Goal: Obtain resource: Obtain resource

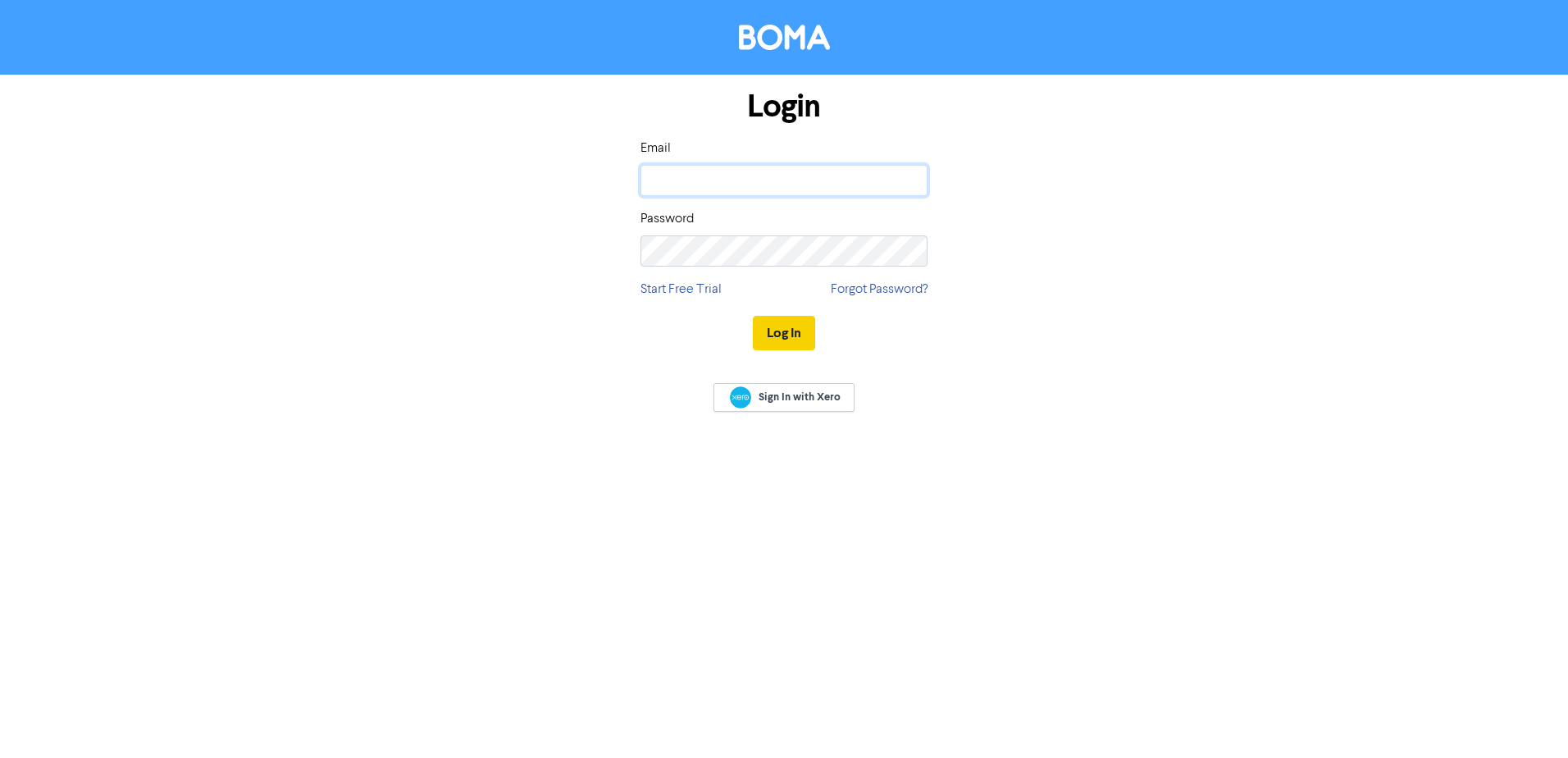
type input "[PERSON_NAME][EMAIL_ADDRESS][DOMAIN_NAME]"
click at [779, 335] on button "Log In" at bounding box center [784, 333] width 62 height 34
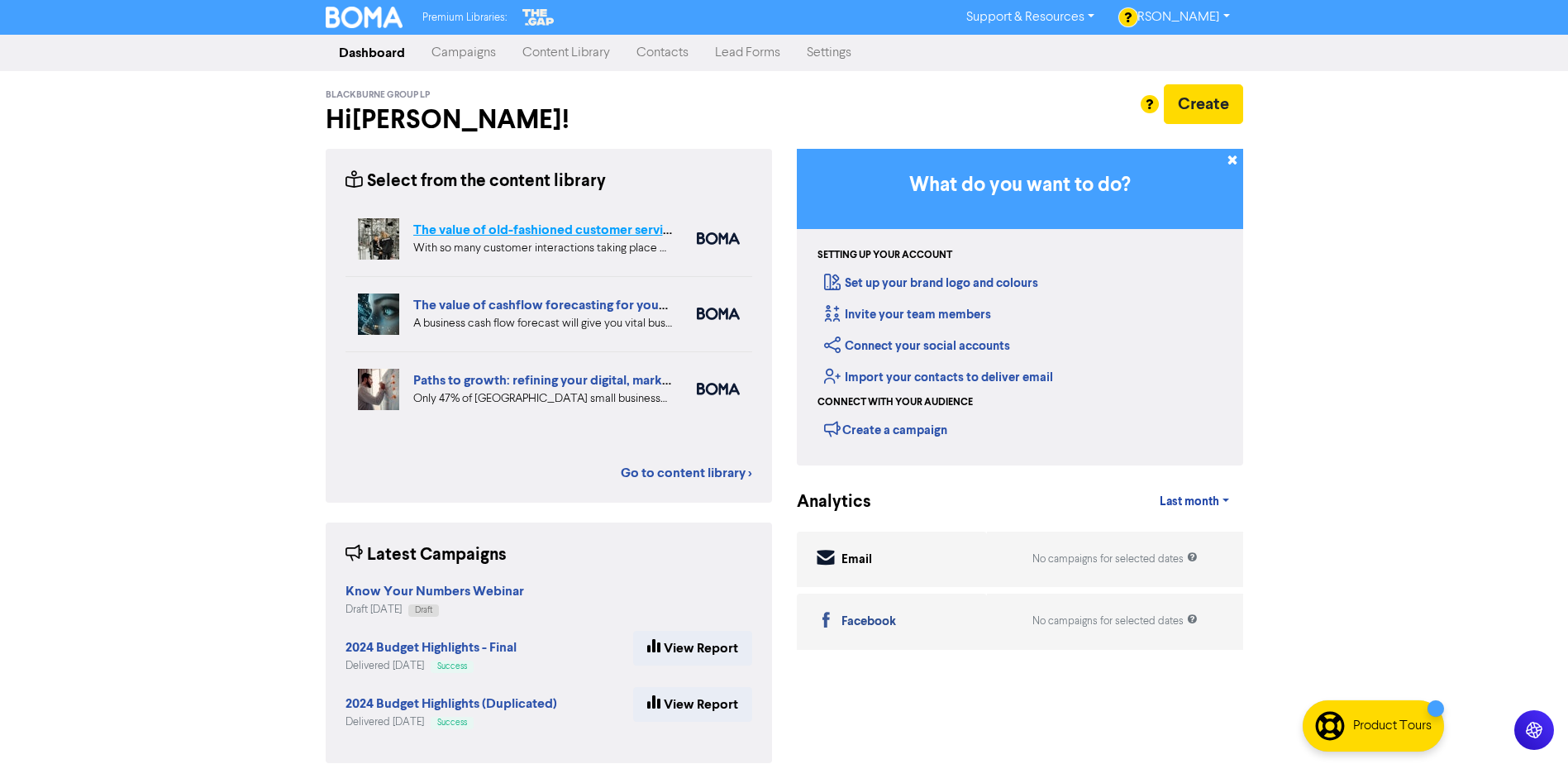
click at [548, 228] on link "The value of old-fashioned customer service: getting data insights" at bounding box center [607, 230] width 387 height 16
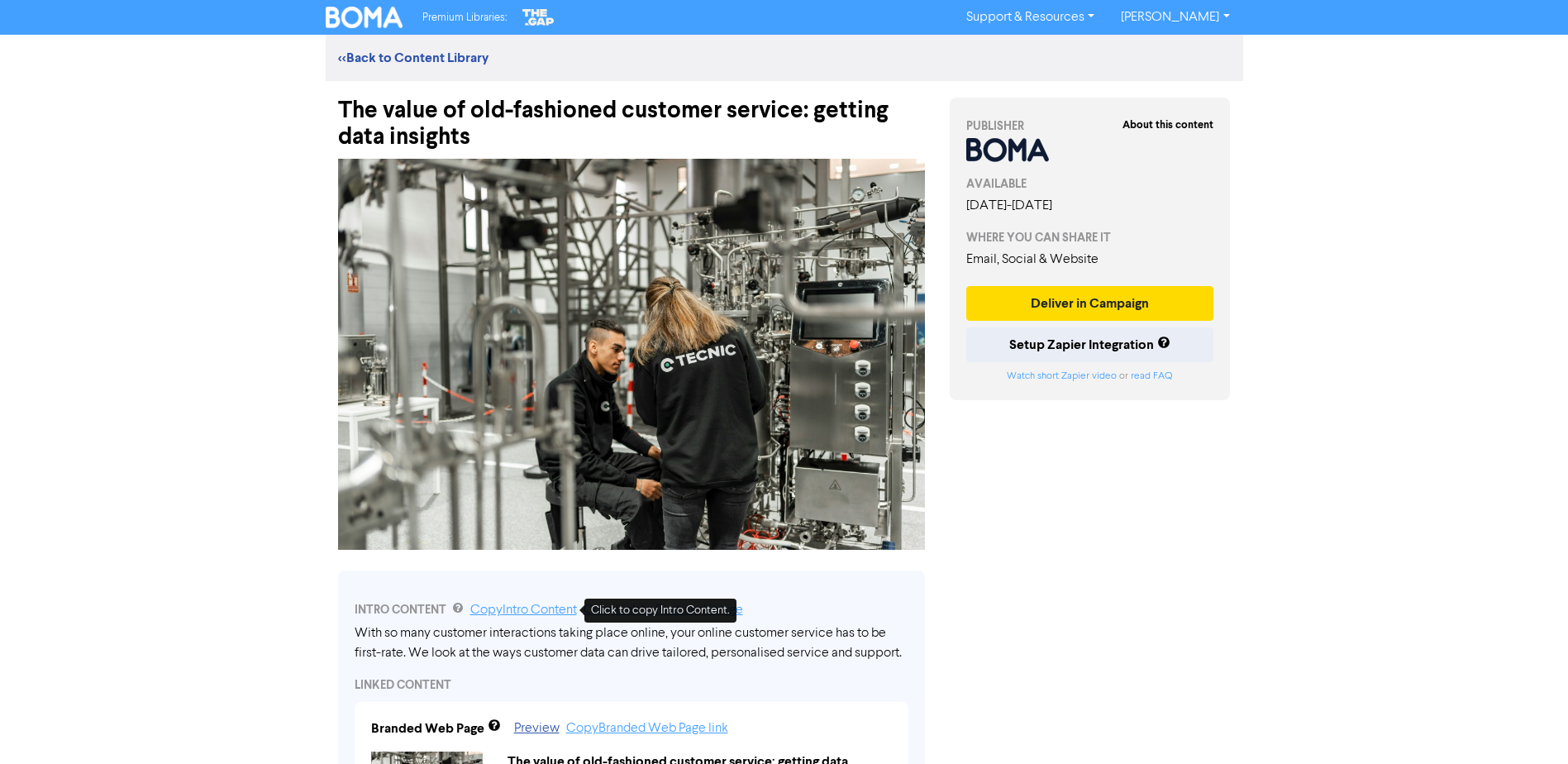
click at [513, 612] on link "Copy Intro Content" at bounding box center [524, 610] width 107 height 14
click at [355, 58] on link "<< Back to Content Library" at bounding box center [414, 58] width 151 height 16
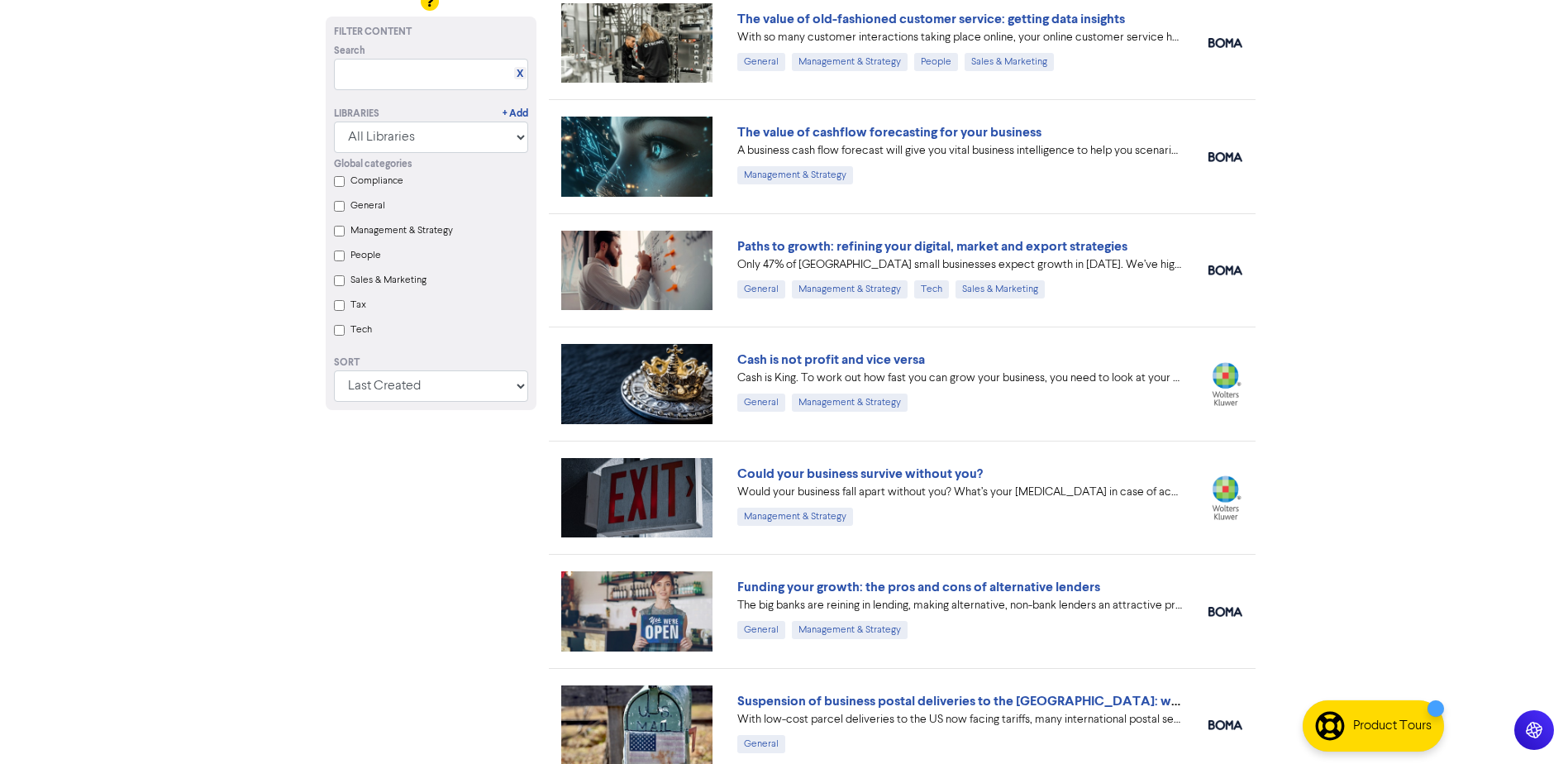
scroll to position [165, 0]
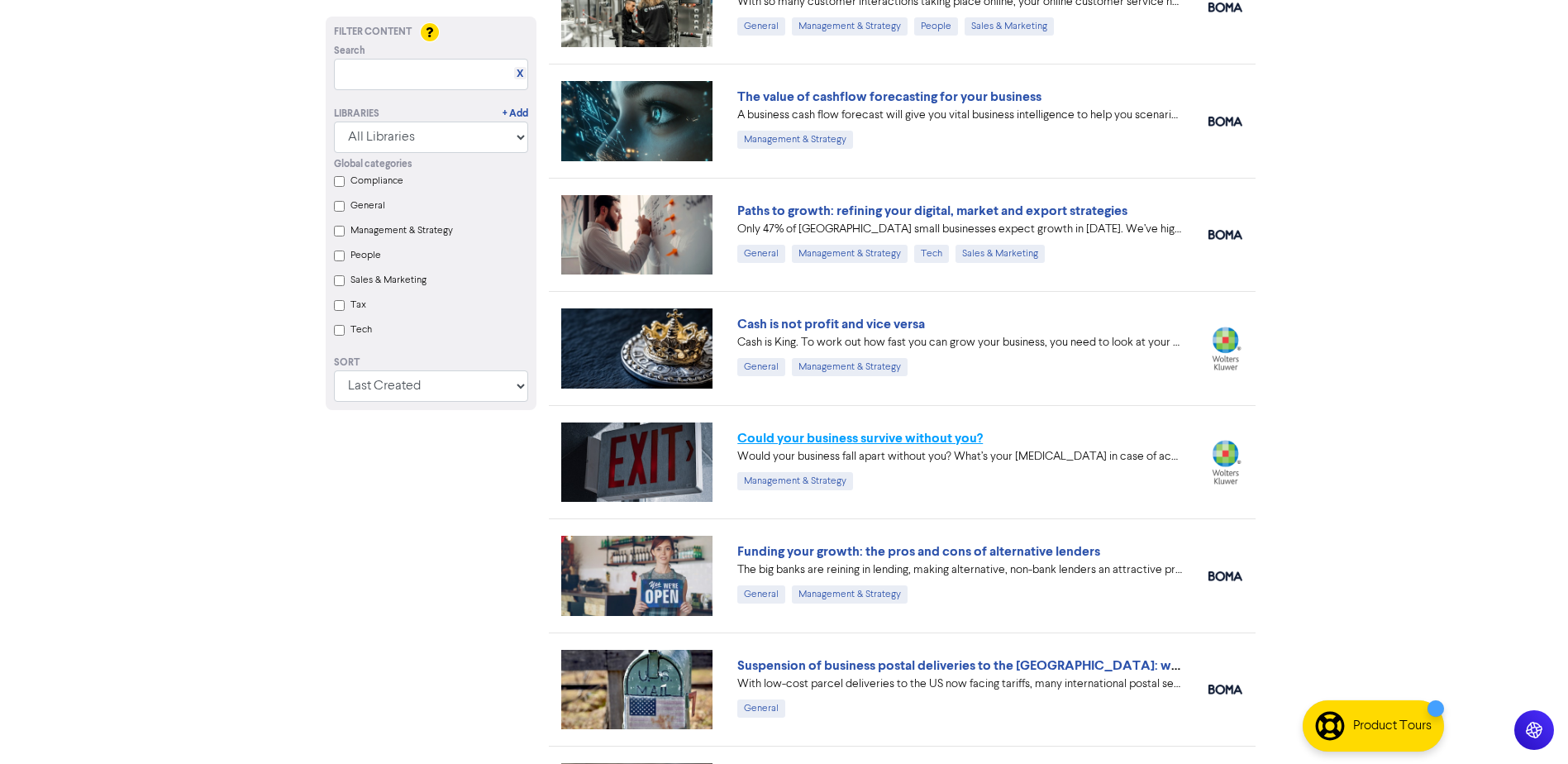
click at [858, 442] on link "Could your business survive without you?" at bounding box center [860, 438] width 246 height 16
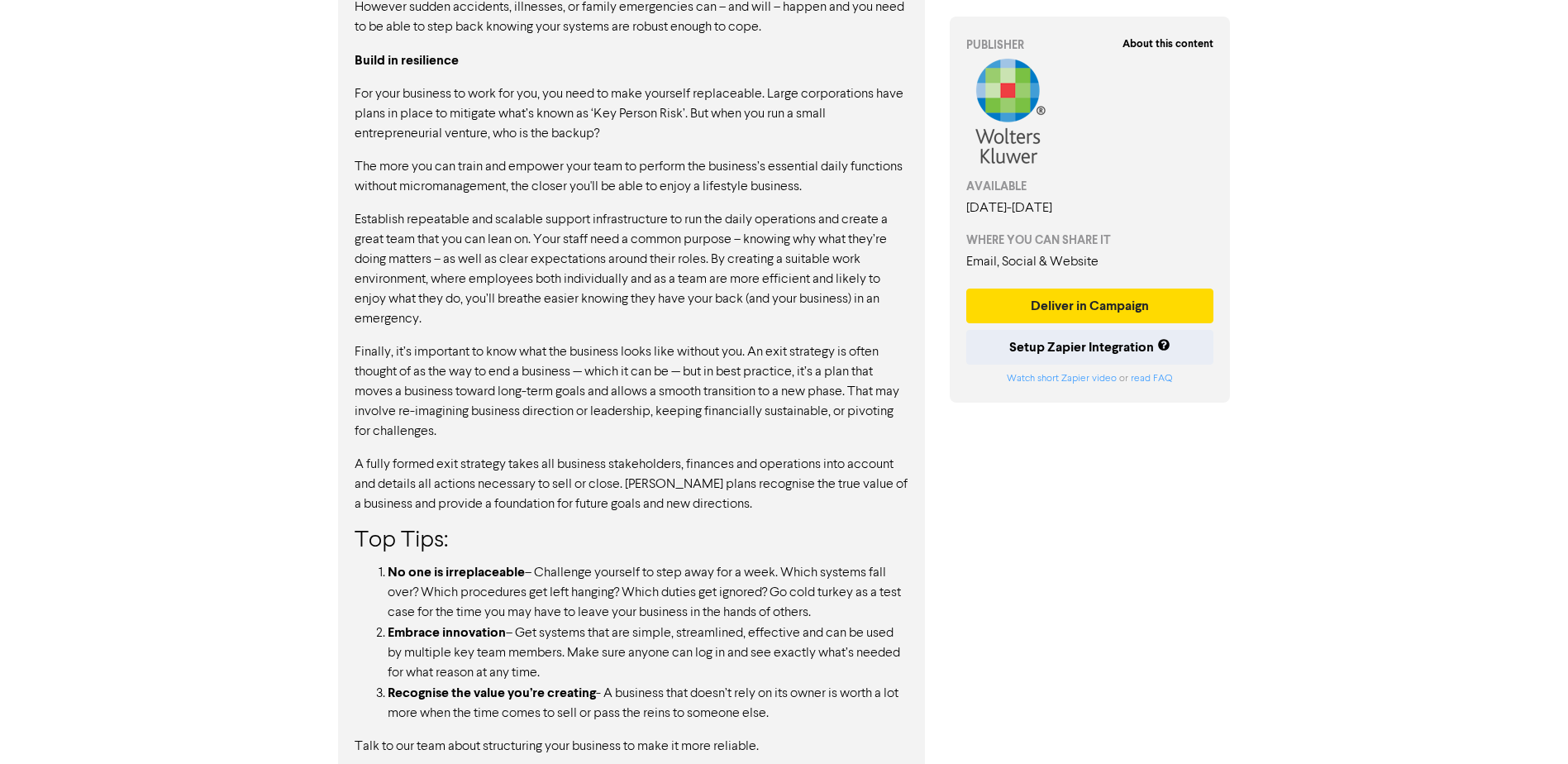
scroll to position [1008, 0]
